Goal: Navigation & Orientation: Understand site structure

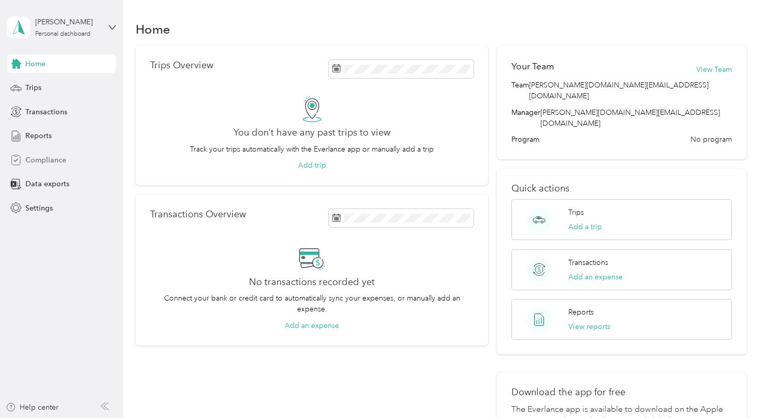
click at [55, 157] on span "Compliance" at bounding box center [45, 160] width 41 height 11
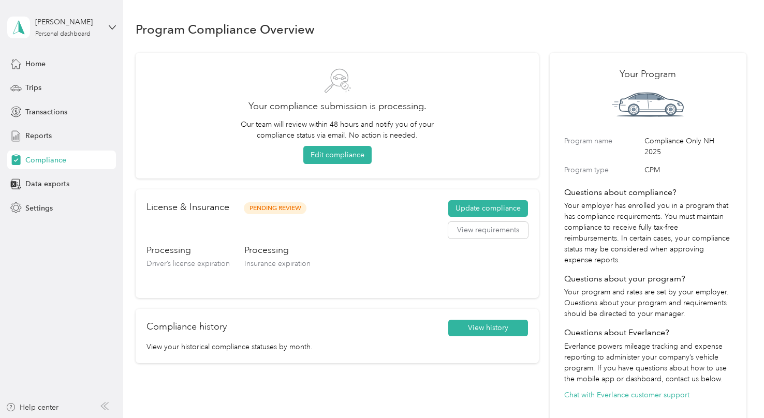
scroll to position [111, 0]
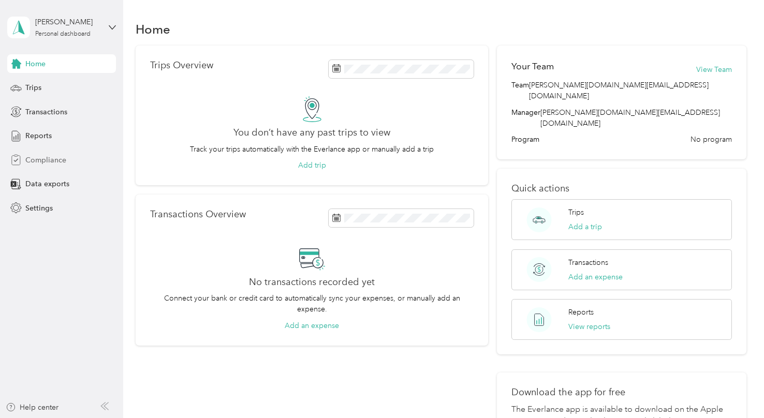
click at [44, 158] on span "Compliance" at bounding box center [45, 160] width 41 height 11
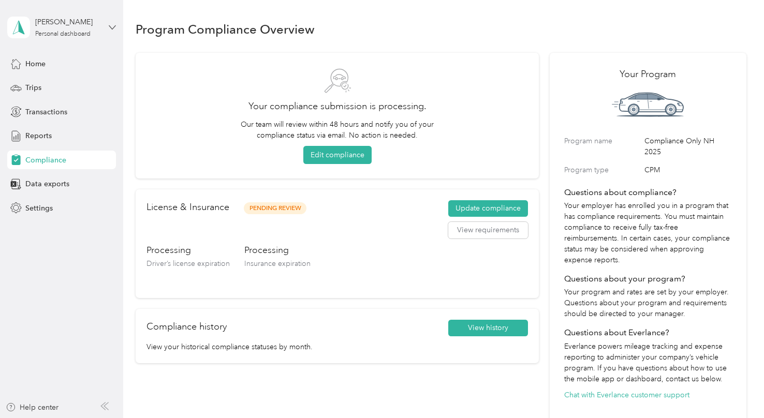
click at [112, 27] on icon at bounding box center [112, 27] width 7 height 7
click at [438, 23] on div "Program Compliance Overview" at bounding box center [441, 29] width 610 height 22
click at [62, 183] on span "Data exports" at bounding box center [47, 183] width 44 height 11
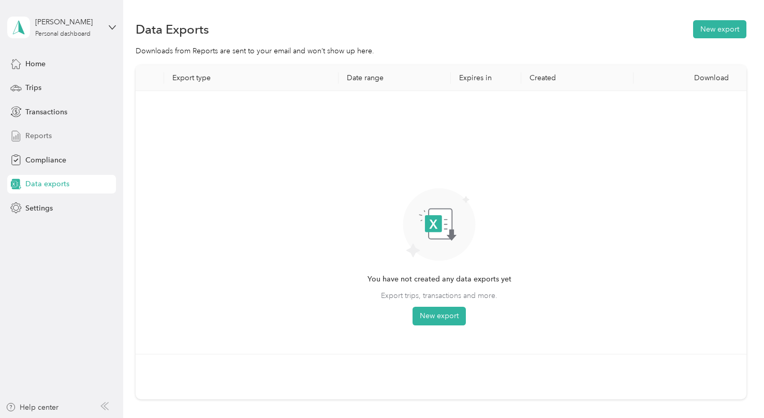
click at [39, 130] on span "Reports" at bounding box center [38, 135] width 26 height 11
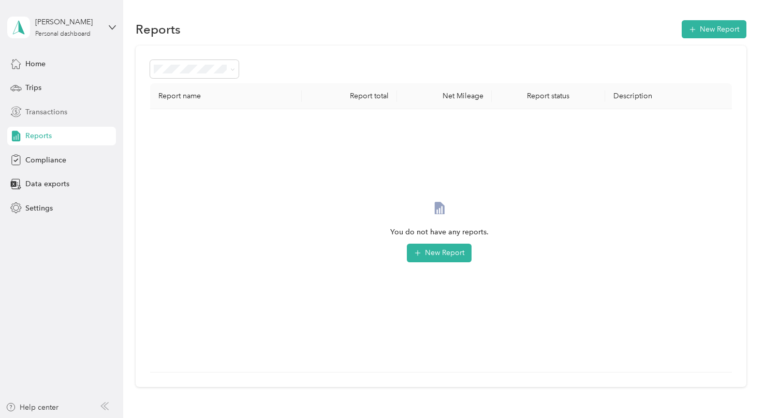
click at [50, 112] on span "Transactions" at bounding box center [46, 112] width 42 height 11
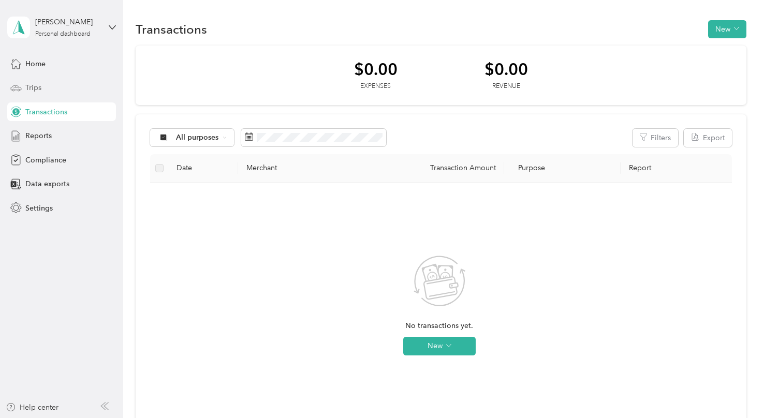
click at [32, 88] on span "Trips" at bounding box center [33, 87] width 16 height 11
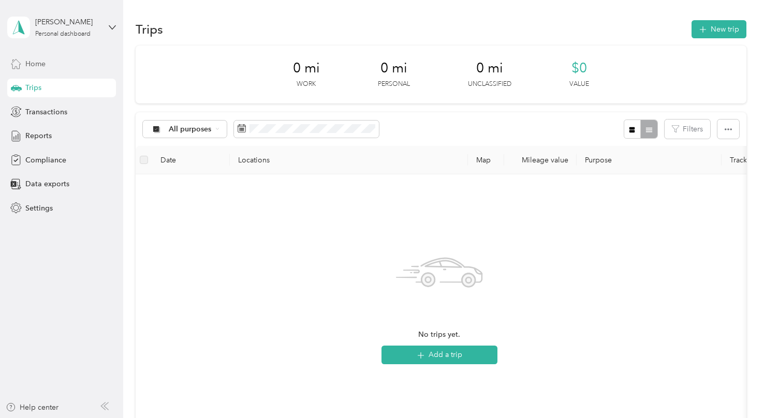
click at [31, 65] on span "Home" at bounding box center [35, 63] width 20 height 11
